Goal: Find specific page/section: Find specific page/section

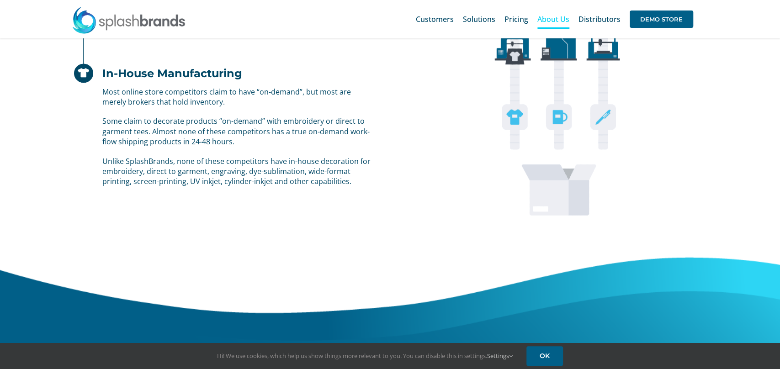
scroll to position [944, 0]
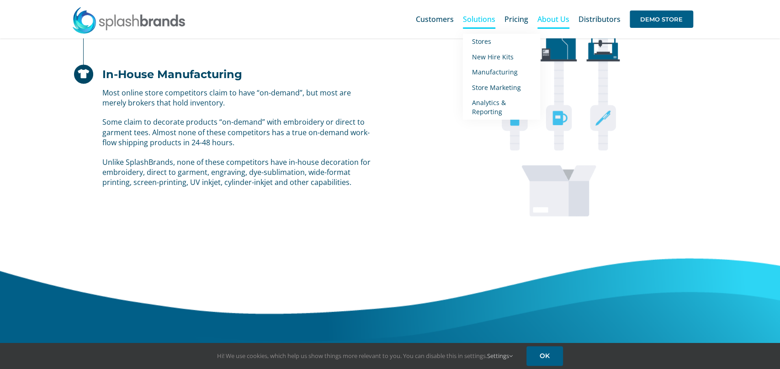
click at [476, 16] on span "Solutions" at bounding box center [479, 19] width 32 height 7
click at [479, 22] on span "Solutions" at bounding box center [479, 19] width 32 height 7
click at [489, 43] on span "Stores" at bounding box center [481, 41] width 19 height 9
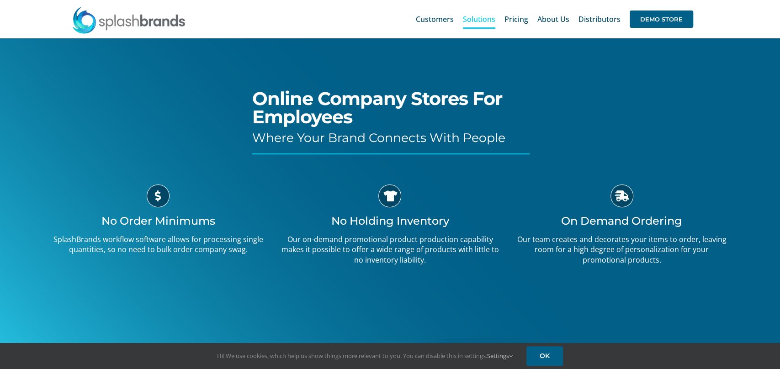
scroll to position [99, 0]
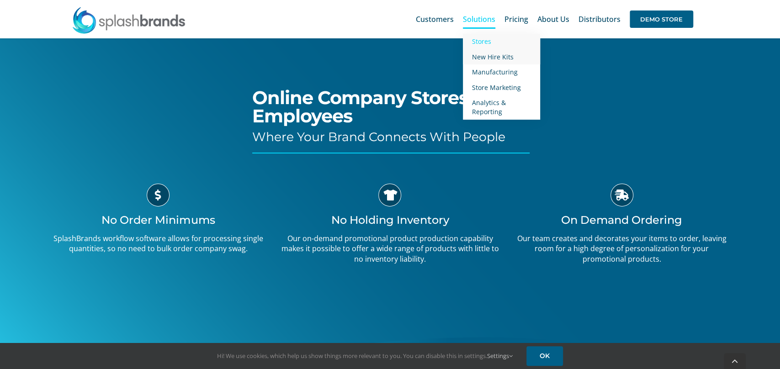
click at [496, 59] on span "New Hire Kits" at bounding box center [493, 57] width 42 height 9
